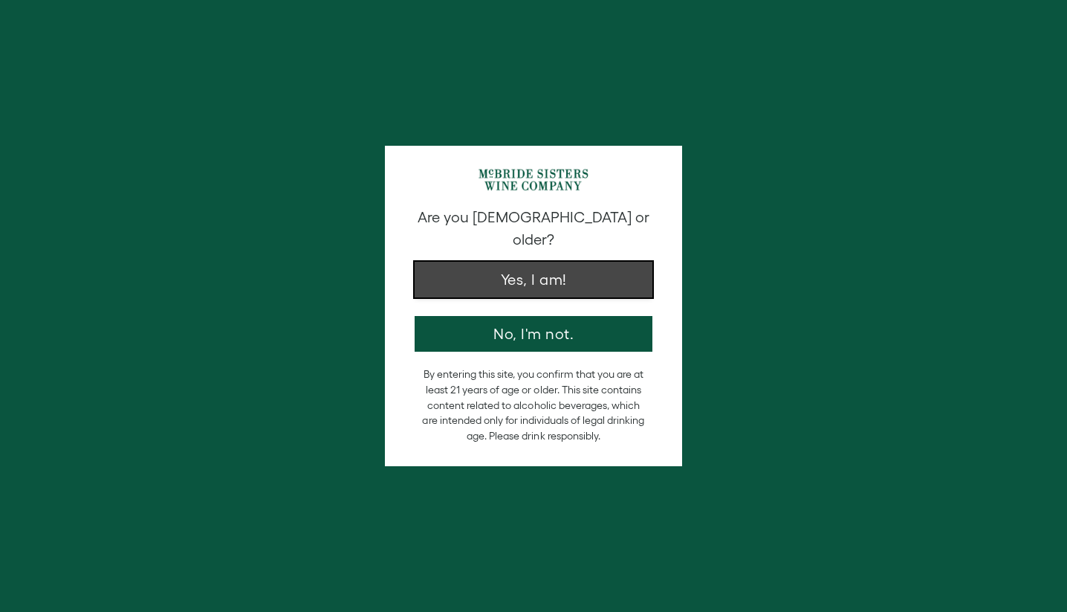
click at [558, 262] on button "Yes, I am!" at bounding box center [534, 280] width 238 height 36
